Goal: Communication & Community: Answer question/provide support

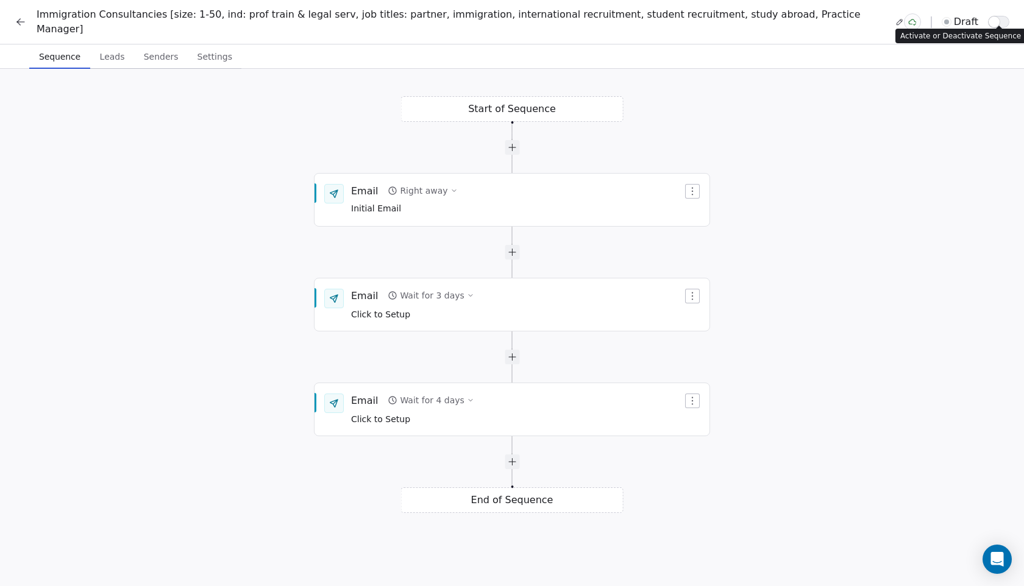
click at [1004, 20] on button "button" at bounding box center [998, 22] width 21 height 12
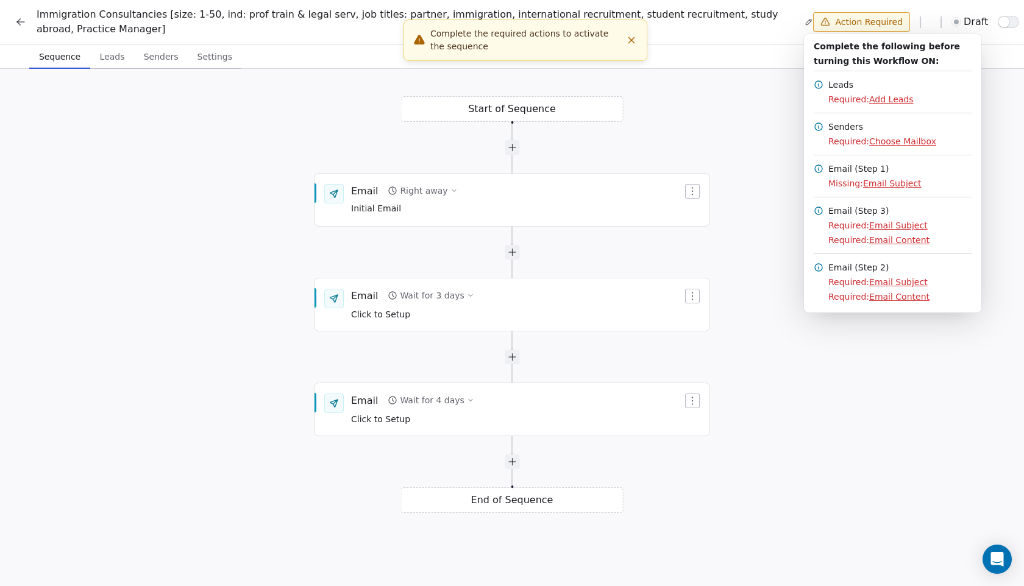
click at [729, 105] on html "Immigration Consultancies [size: 1-50, ind: prof train & legal serv, job titles…" at bounding box center [512, 299] width 1024 height 599
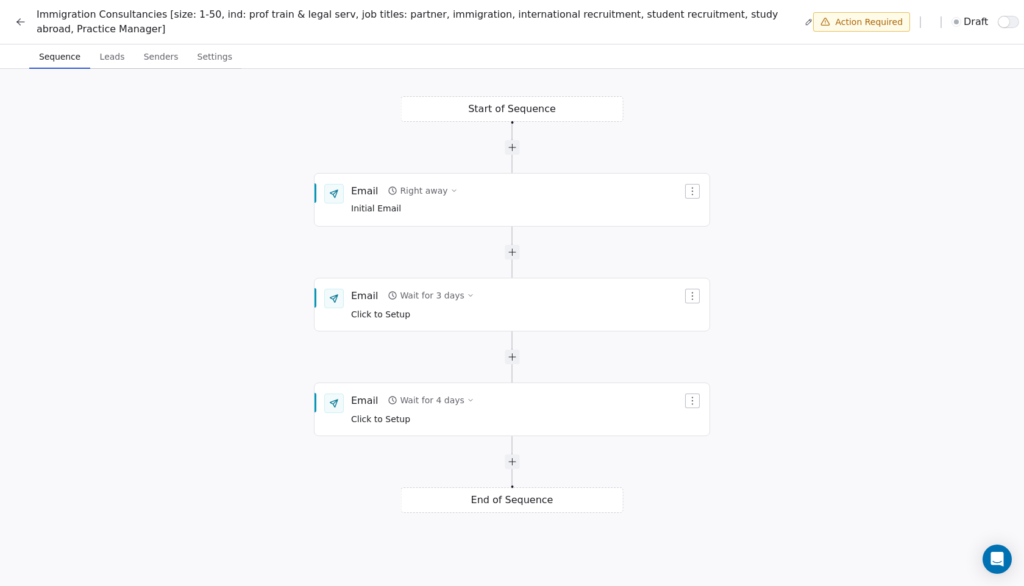
click at [23, 23] on icon at bounding box center [21, 22] width 12 height 12
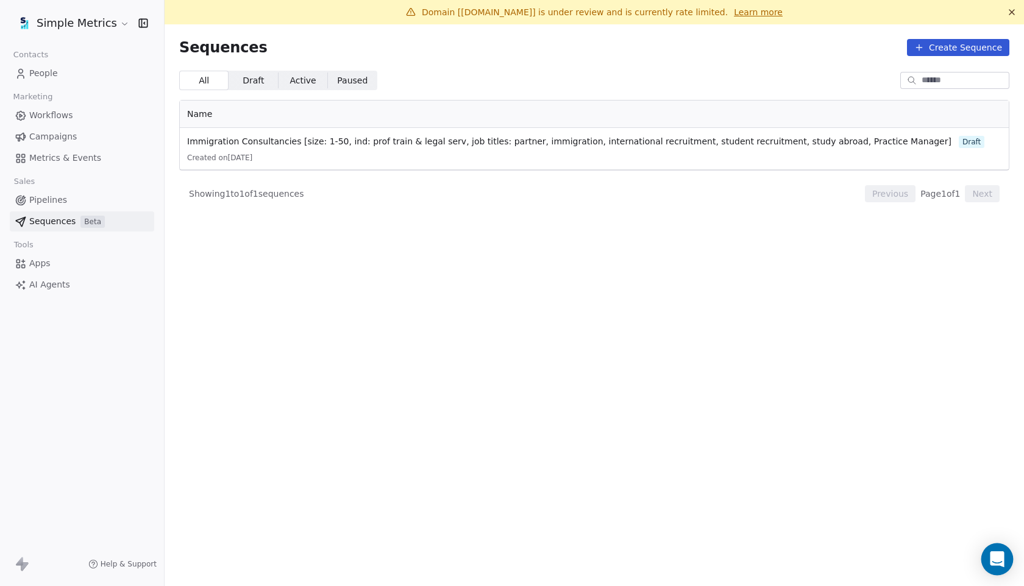
click at [992, 560] on icon "Open Intercom Messenger" at bounding box center [997, 560] width 14 height 16
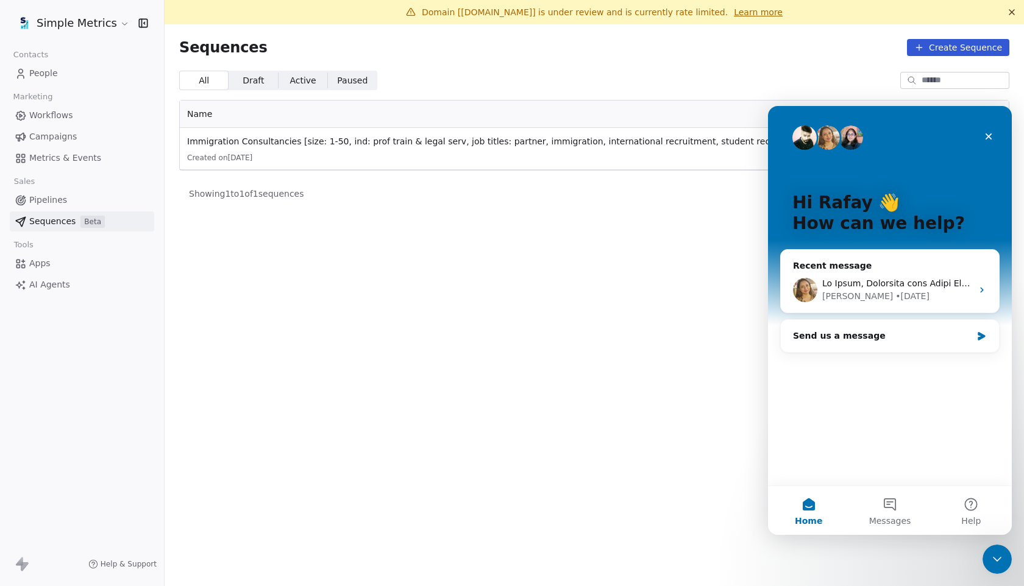
click at [622, 302] on section "Sequences Create Sequence All All Draft Draft Active Active Paused Paused Name …" at bounding box center [595, 317] width 860 height 586
click at [991, 135] on icon "Close" at bounding box center [989, 137] width 10 height 10
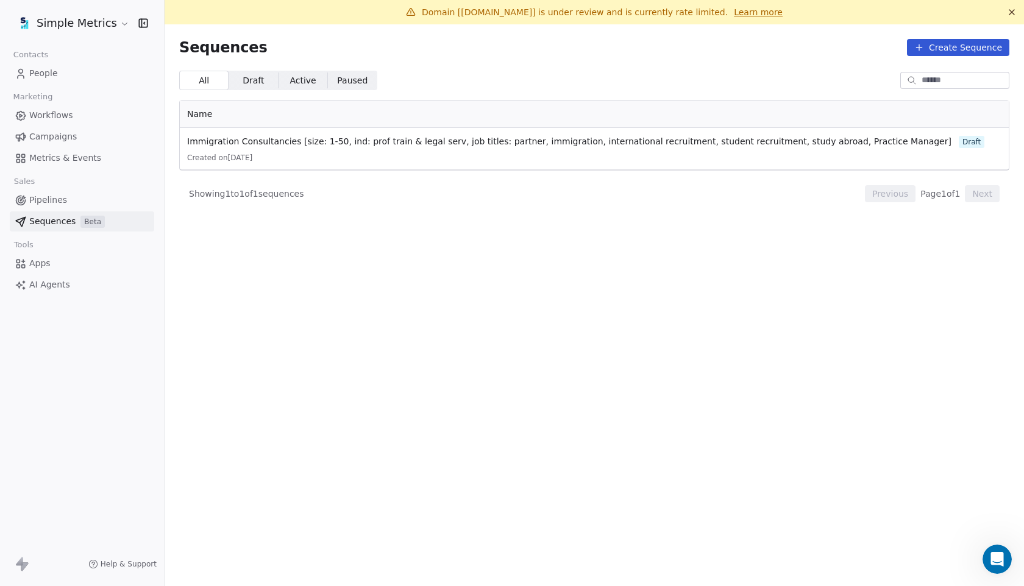
click at [30, 259] on span "Apps" at bounding box center [39, 263] width 21 height 13
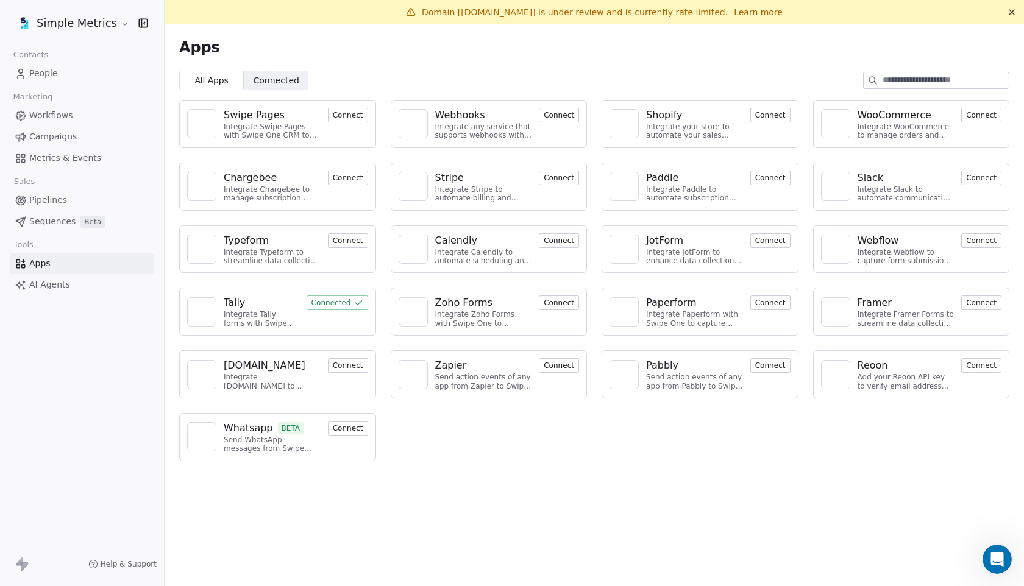
click at [59, 138] on span "Campaigns" at bounding box center [53, 136] width 48 height 13
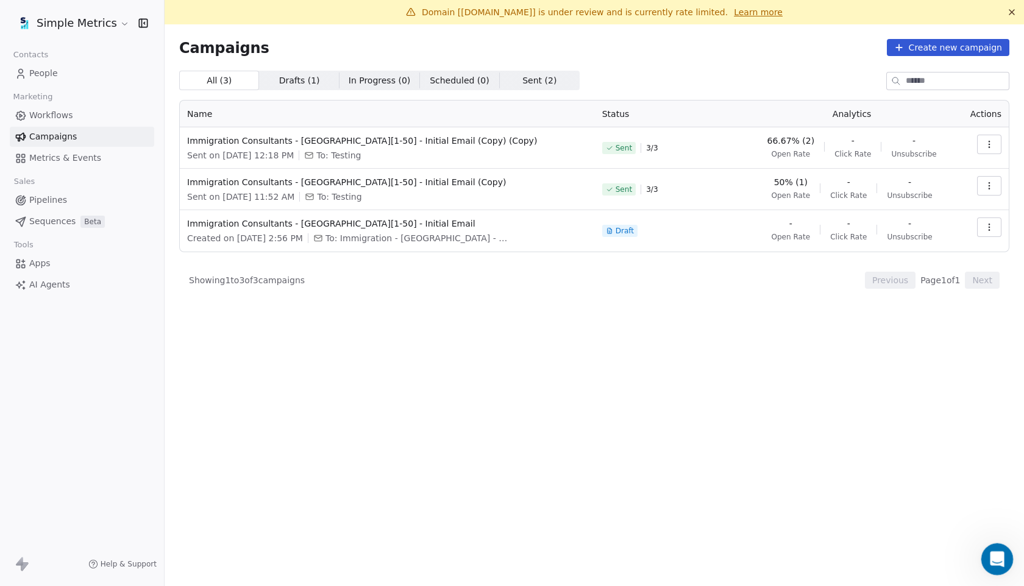
click at [996, 560] on icon "Open Intercom Messenger" at bounding box center [996, 558] width 20 height 20
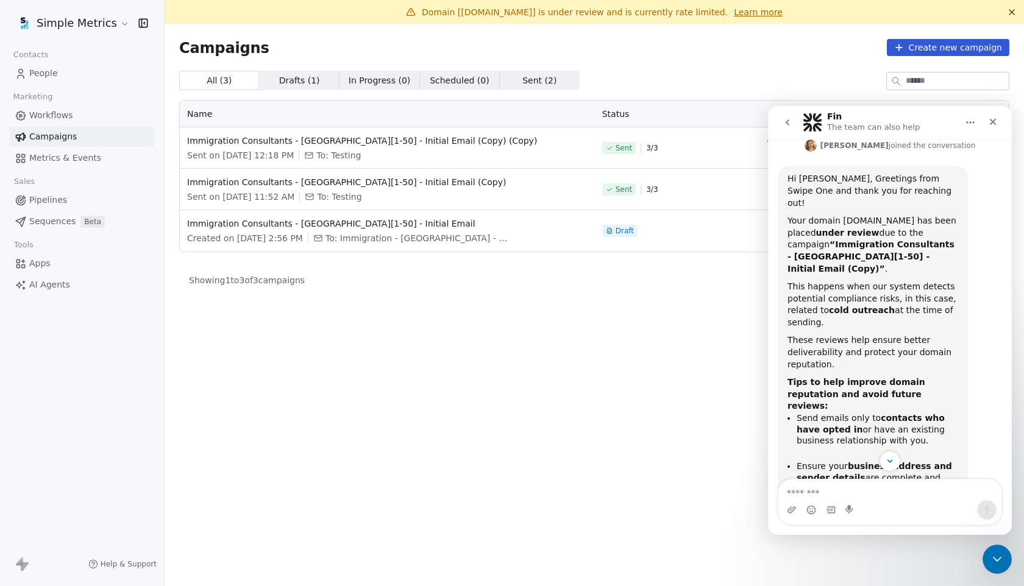
scroll to position [230, 0]
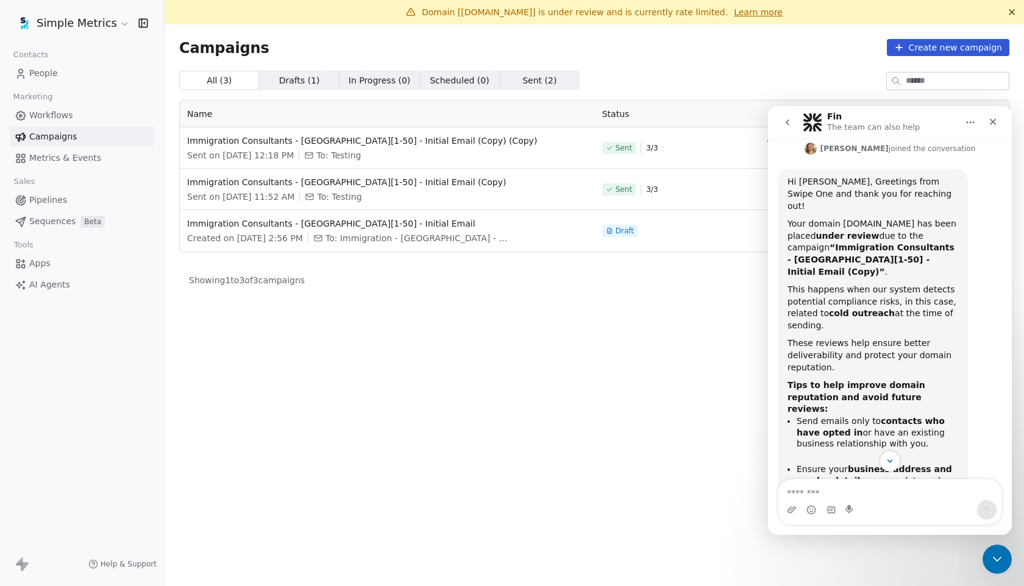
click at [897, 489] on textarea "Message…" at bounding box center [890, 490] width 223 height 21
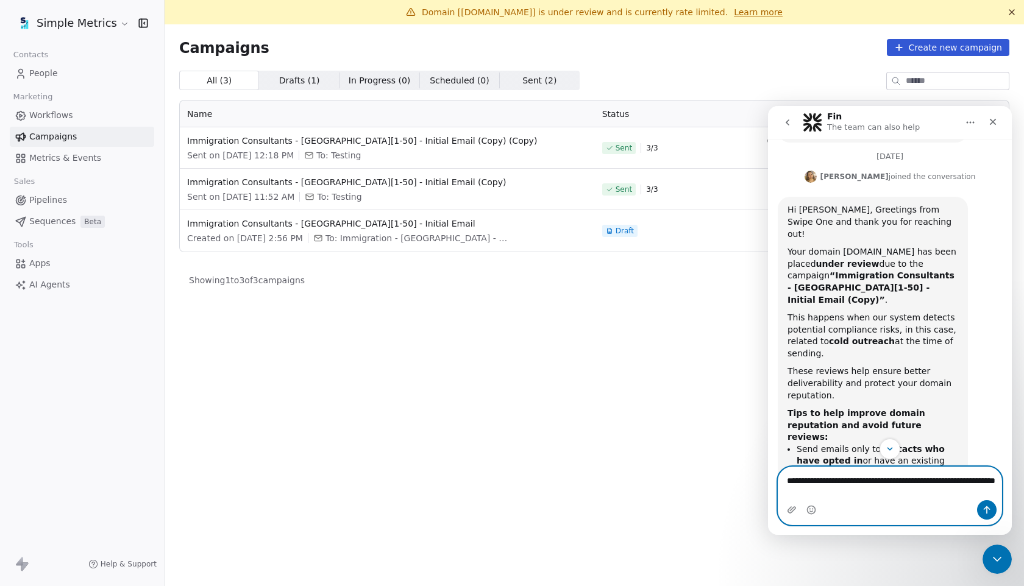
scroll to position [215, 0]
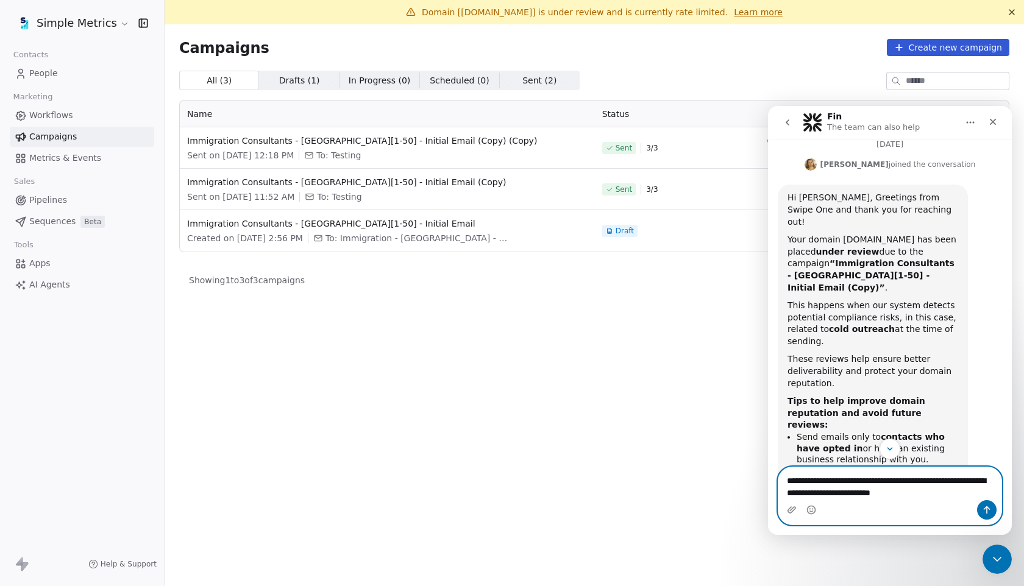
click at [897, 482] on textarea "**********" at bounding box center [890, 484] width 223 height 33
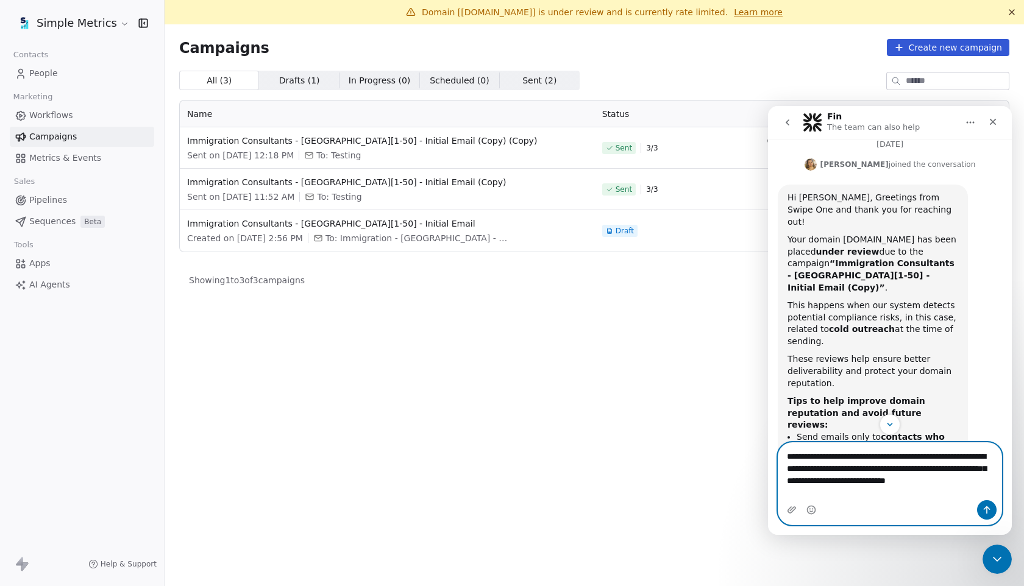
click at [991, 482] on textarea "**********" at bounding box center [890, 471] width 223 height 57
type textarea "**********"
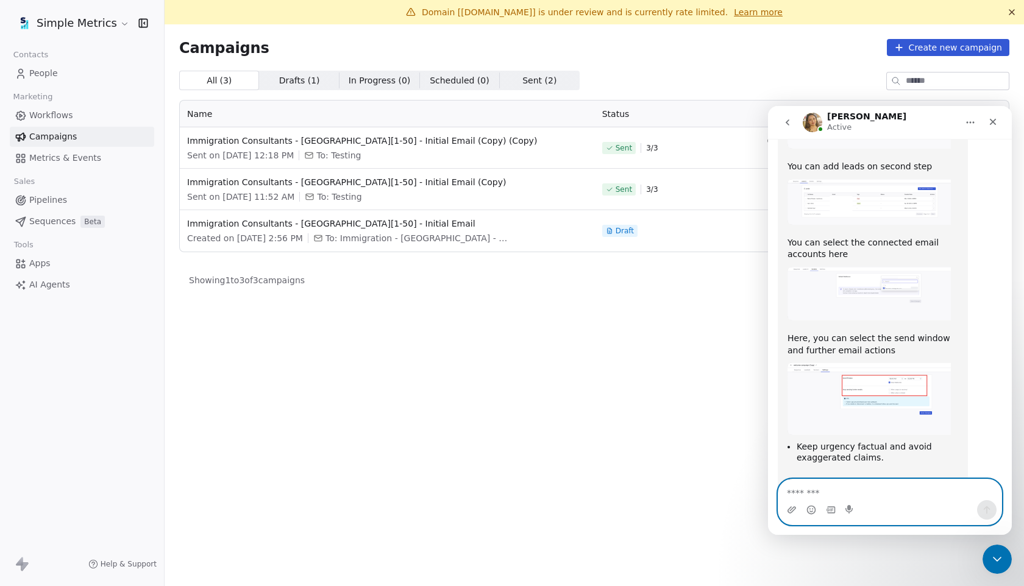
scroll to position [1160, 0]
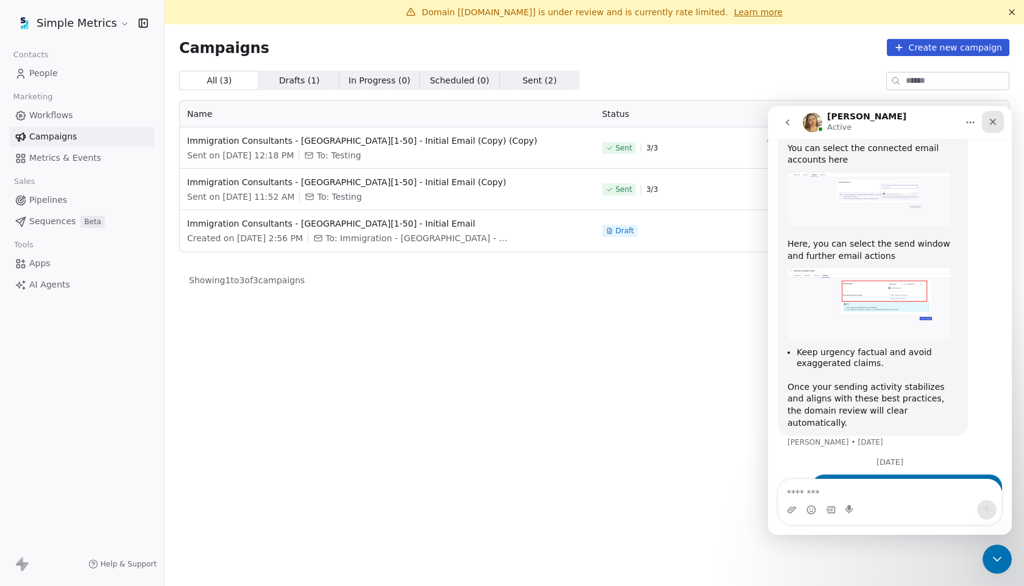
click at [994, 125] on icon "Close" at bounding box center [993, 122] width 10 height 10
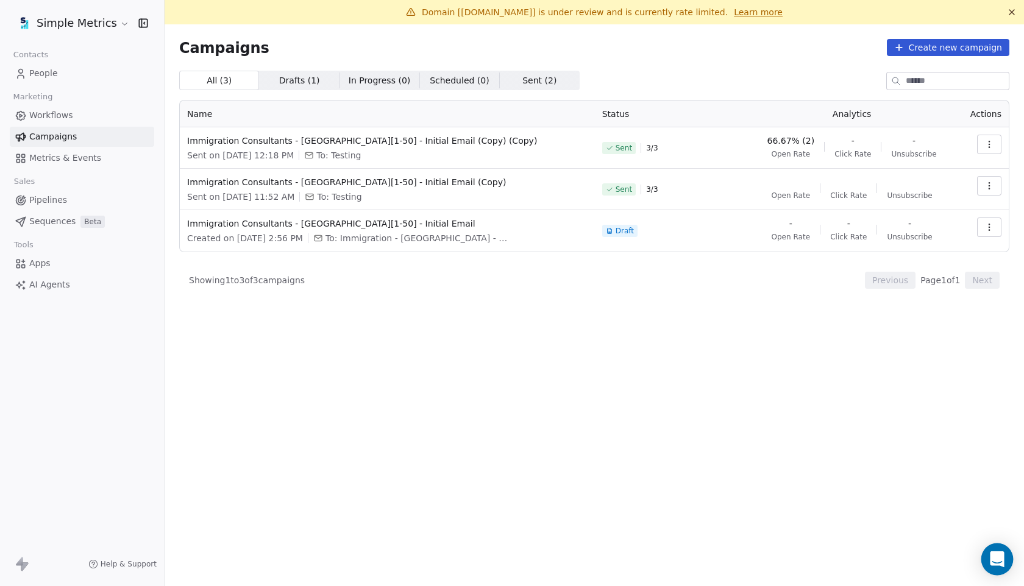
click at [1005, 563] on icon "Open Intercom Messenger" at bounding box center [997, 560] width 16 height 16
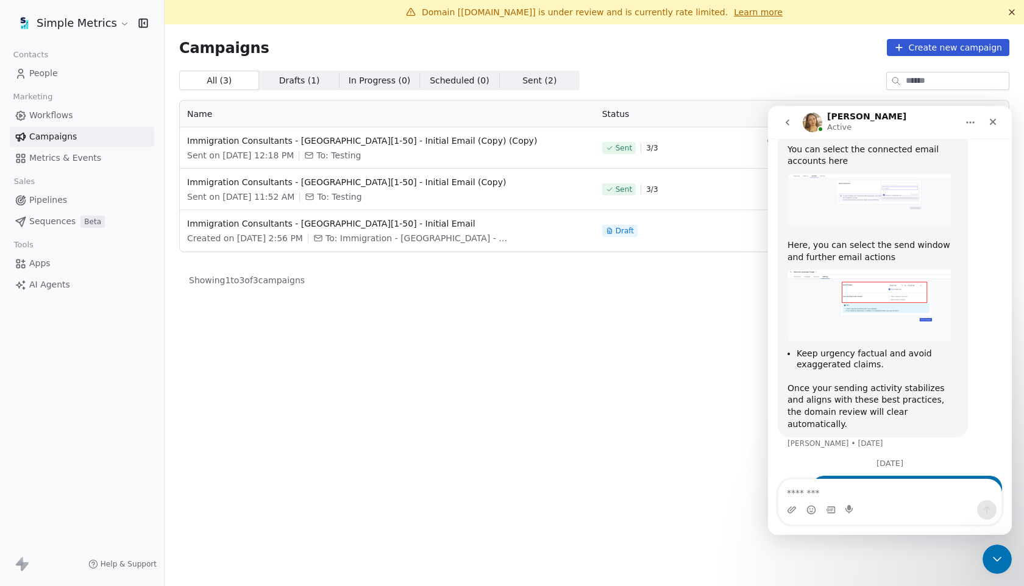
scroll to position [1160, 0]
click at [857, 490] on textarea "Message…" at bounding box center [890, 490] width 223 height 21
type textarea "**********"
click at [989, 126] on icon "Close" at bounding box center [993, 122] width 10 height 10
